Goal: Task Accomplishment & Management: Use online tool/utility

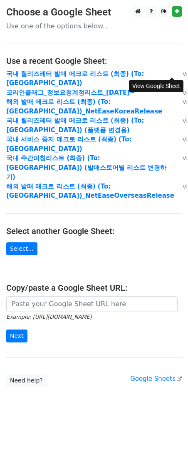
click at [175, 74] on link "View" at bounding box center [185, 74] width 21 height 8
click at [101, 43] on hr at bounding box center [94, 43] width 176 height 0
click at [98, 193] on main "Choose a Google Sheet Use one of the options below... Use a recent Google Sheet…" at bounding box center [94, 196] width 188 height 380
drag, startPoint x: 89, startPoint y: 267, endPoint x: 79, endPoint y: 275, distance: 13.1
click at [89, 267] on main "Choose a Google Sheet Use one of the options below... Use a recent Google Sheet…" at bounding box center [94, 196] width 188 height 380
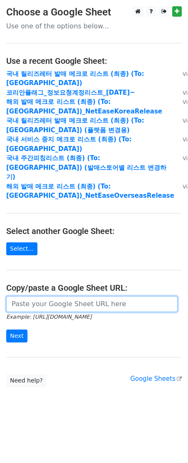
click at [74, 296] on input "url" at bounding box center [92, 304] width 172 height 16
paste input "https://docs.google.com/spreadsheets/d/1UFhiqqfM06sEkx-aE--fM07WDs5AECzdzXbhuk8…"
type input "https://docs.google.com/spreadsheets/d/1UFhiqqfM06sEkx-aE--fM07WDs5AECzdzXbhuk8…"
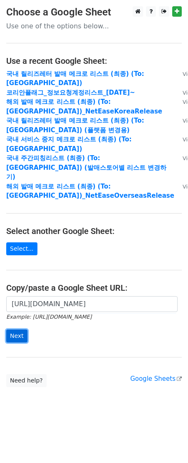
click at [20, 329] on input "Next" at bounding box center [16, 335] width 21 height 13
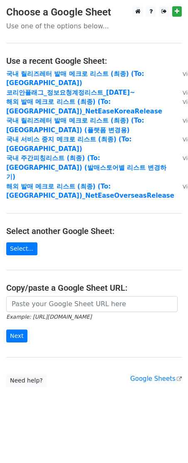
click at [113, 283] on h4 "Copy/paste a Google Sheet URL:" at bounding box center [94, 288] width 176 height 10
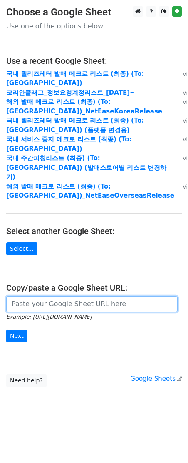
click at [80, 296] on input "url" at bounding box center [92, 304] width 172 height 16
paste input "https://docs.google.com/spreadsheets/d/1zHRrkbtNK-N85trohsgGwBJgNm0DuTbeEASZARr…"
type input "https://docs.google.com/spreadsheets/d/1zHRrkbtNK-N85trohsgGwBJgNm0DuTbeEASZARr…"
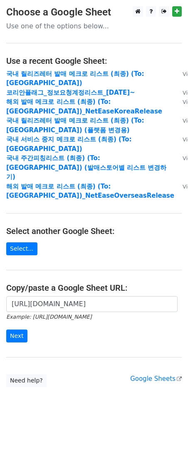
click at [10, 298] on form "https://docs.google.com/spreadsheets/d/1zHRrkbtNK-N85trohsgGwBJgNm0DuTbeEASZARr…" at bounding box center [94, 319] width 176 height 47
click at [11, 299] on form "https://docs.google.com/spreadsheets/d/1zHRrkbtNK-N85trohsgGwBJgNm0DuTbeEASZARr…" at bounding box center [94, 319] width 176 height 47
click at [13, 329] on input "Next" at bounding box center [16, 335] width 21 height 13
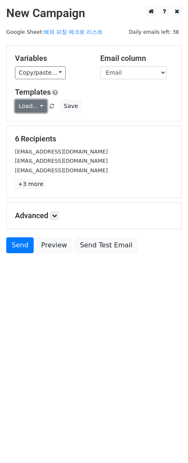
click at [33, 108] on link "Load..." at bounding box center [31, 106] width 32 height 13
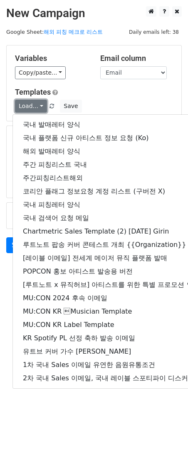
click at [33, 106] on link "Load..." at bounding box center [31, 106] width 32 height 13
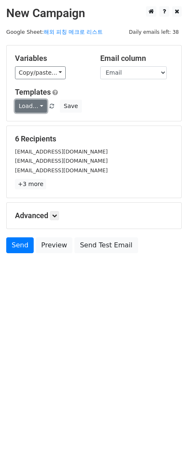
click at [34, 104] on link "Load..." at bounding box center [31, 106] width 32 height 13
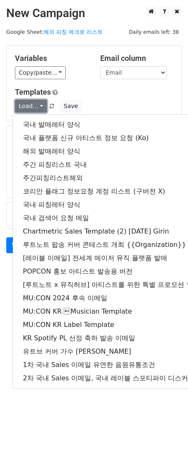
click at [34, 104] on link "Load..." at bounding box center [31, 106] width 32 height 13
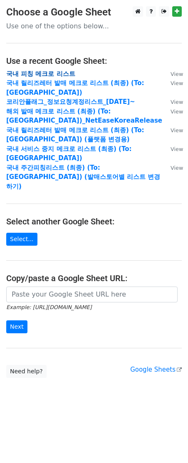
click at [55, 74] on strong "국내 피칭 메크로 리스트" at bounding box center [40, 74] width 69 height 8
